Goal: Check status: Check status

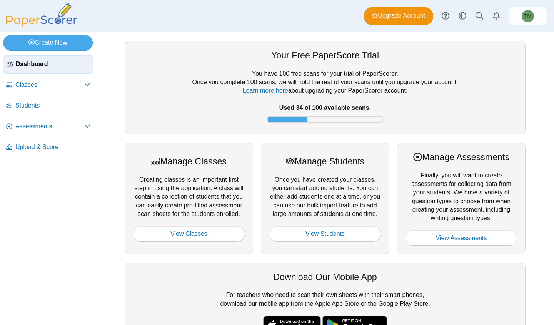
click at [65, 129] on span "Assessments" at bounding box center [49, 126] width 69 height 8
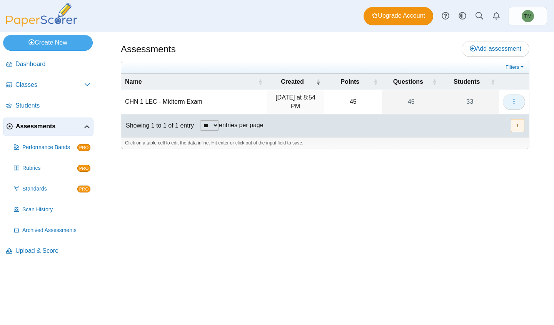
click at [520, 96] on button "button" at bounding box center [514, 101] width 22 height 15
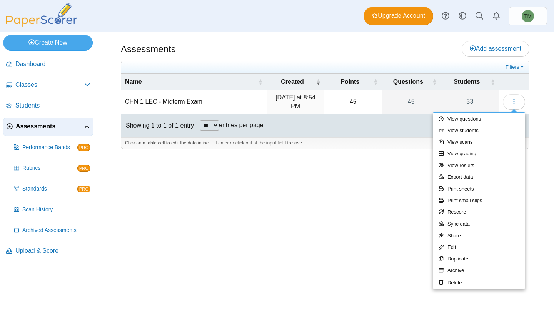
click at [521, 69] on div at bounding box center [277, 162] width 554 height 325
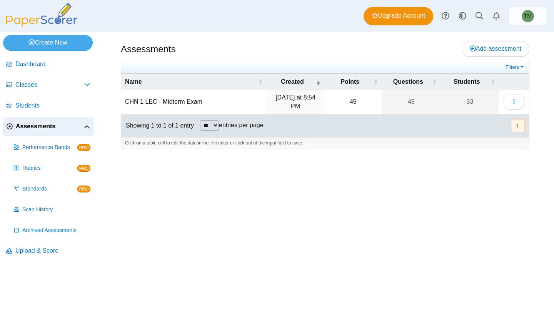
click at [515, 75] on th at bounding box center [514, 82] width 30 height 17
click at [520, 67] on link "Filters" at bounding box center [515, 67] width 23 height 8
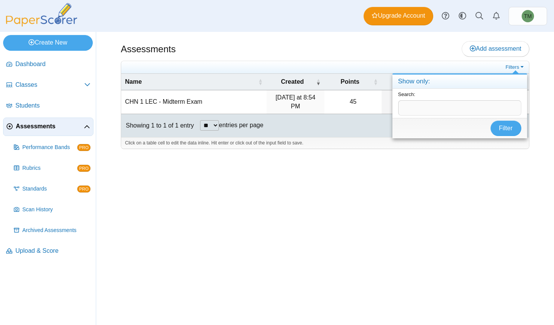
click at [472, 153] on div at bounding box center [277, 162] width 554 height 325
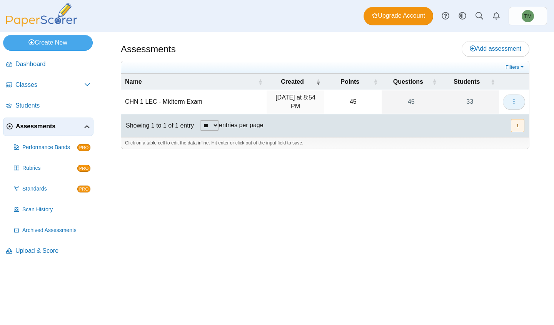
click at [512, 103] on icon "button" at bounding box center [514, 101] width 6 height 6
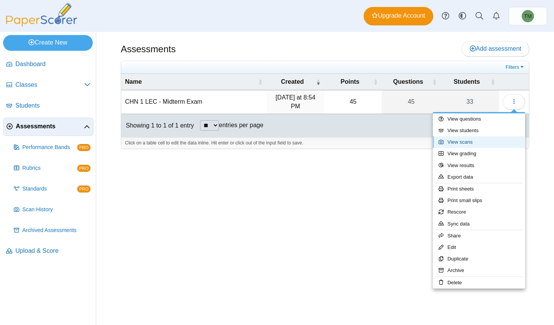
click at [484, 143] on link "View scans" at bounding box center [479, 143] width 92 height 12
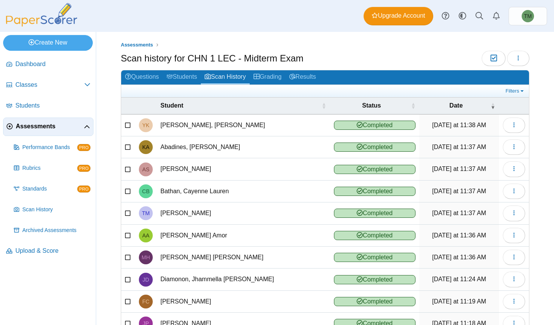
click at [514, 92] on link "Filters" at bounding box center [515, 91] width 23 height 8
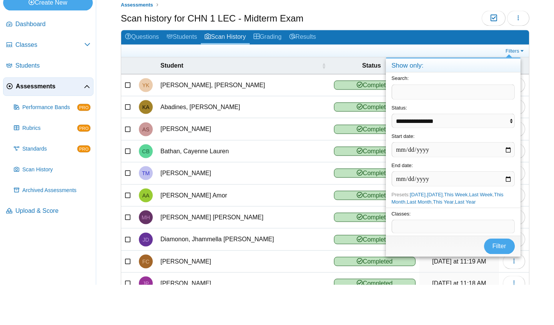
click at [514, 58] on div at bounding box center [277, 162] width 554 height 325
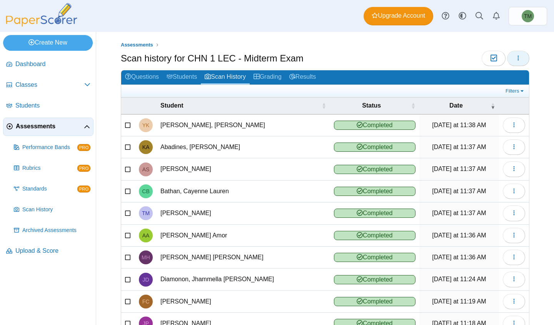
click at [511, 64] on button "button" at bounding box center [518, 58] width 22 height 15
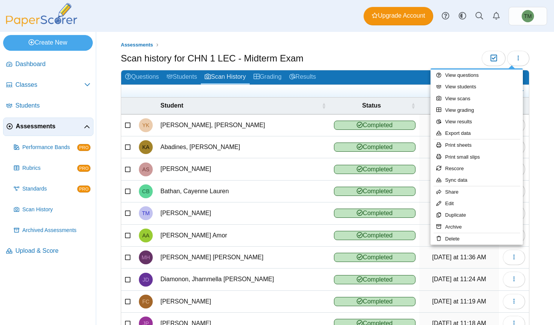
click at [488, 111] on link "View grading" at bounding box center [476, 111] width 92 height 12
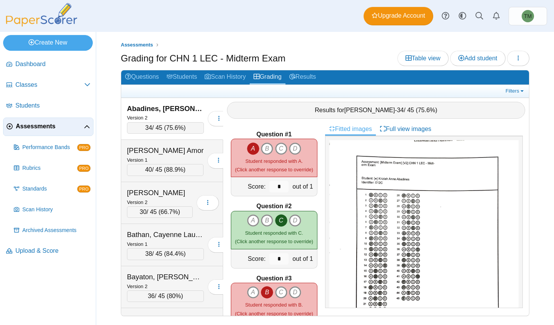
click at [165, 142] on div "Agpalo, Ainza Amor Version 1 40 / 45 ( 88.9% )" at bounding box center [172, 161] width 102 height 42
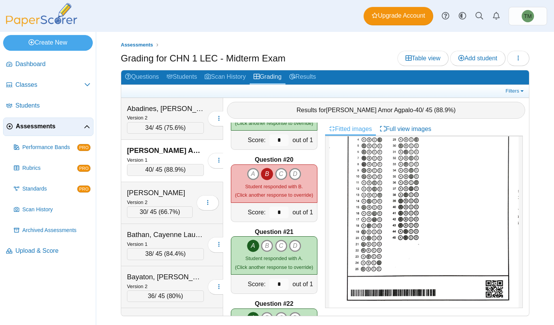
scroll to position [94, 0]
